Goal: Transaction & Acquisition: Purchase product/service

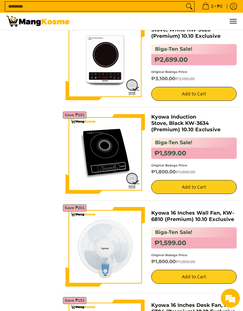
scroll to position [477, 0]
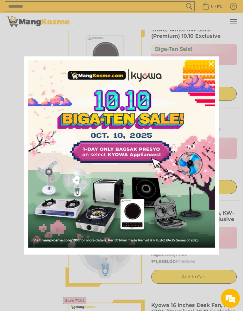
click at [209, 65] on icon "close icon" at bounding box center [211, 63] width 5 height 5
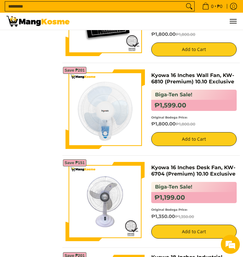
scroll to position [614, 0]
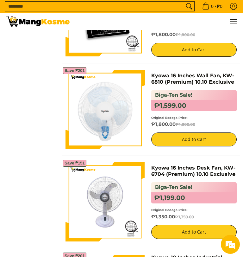
click at [103, 4] on input "Search..." at bounding box center [94, 7] width 179 height 10
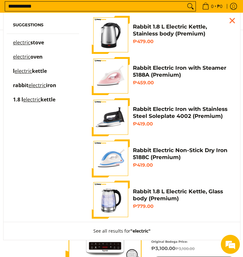
scroll to position [279, 0]
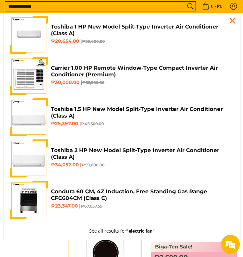
type input "**********"
click at [188, 7] on button "Search" at bounding box center [191, 7] width 10 height 10
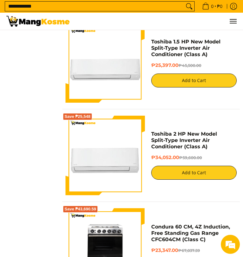
scroll to position [358, 0]
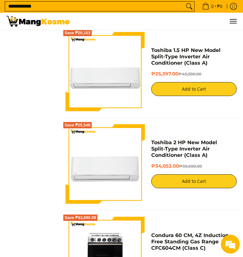
click at [173, 4] on input "**********" at bounding box center [94, 7] width 179 height 10
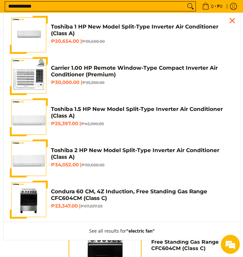
click at [178, 7] on input "**********" at bounding box center [95, 7] width 181 height 10
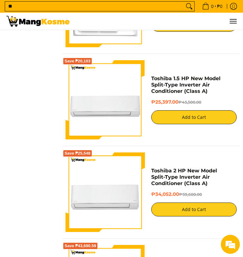
scroll to position [302, 0]
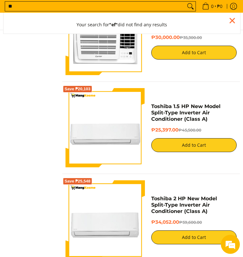
type input "*"
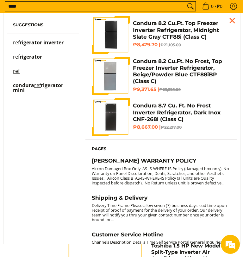
scroll to position [135, 0]
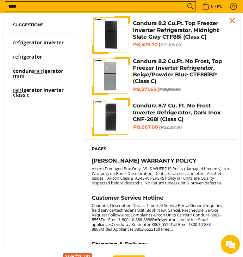
type input "****"
click at [59, 40] on span "Suggestions refr igerator inverter refr igerator condura refr igerator mini ref…" at bounding box center [42, 61] width 79 height 91
click at [35, 44] on span "igerator inverter" at bounding box center [43, 42] width 42 height 7
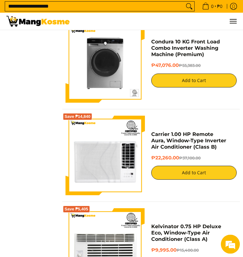
scroll to position [1900, 0]
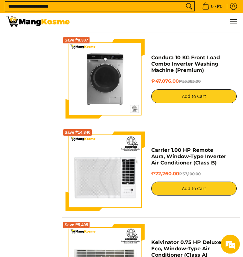
click at [236, 21] on span "Menu" at bounding box center [233, 21] width 8 height 0
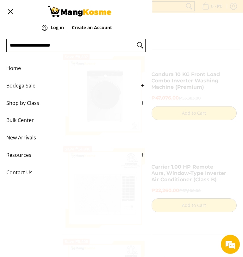
scroll to position [1883, 0]
click at [22, 67] on span "Home" at bounding box center [71, 68] width 130 height 17
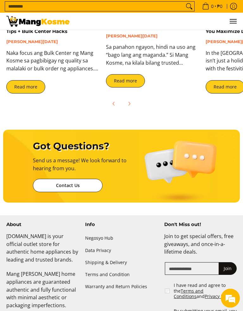
scroll to position [1489, 0]
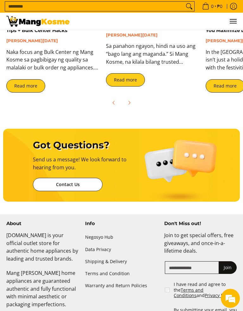
click at [195, 192] on img at bounding box center [181, 168] width 72 height 79
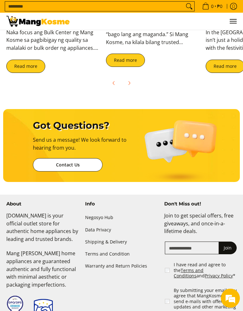
scroll to position [0, 0]
